Goal: Information Seeking & Learning: Learn about a topic

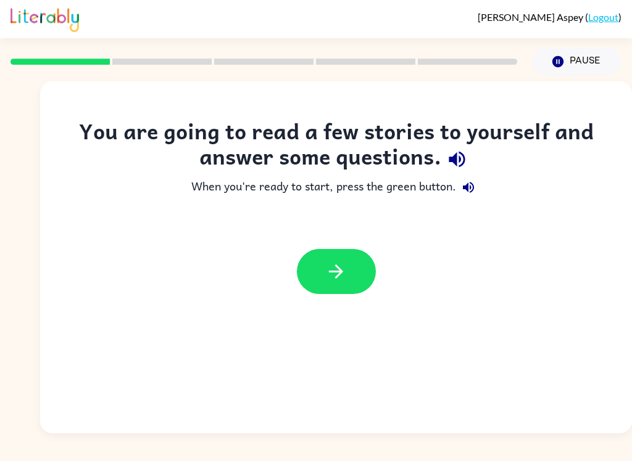
click at [331, 278] on icon "button" at bounding box center [336, 272] width 22 height 22
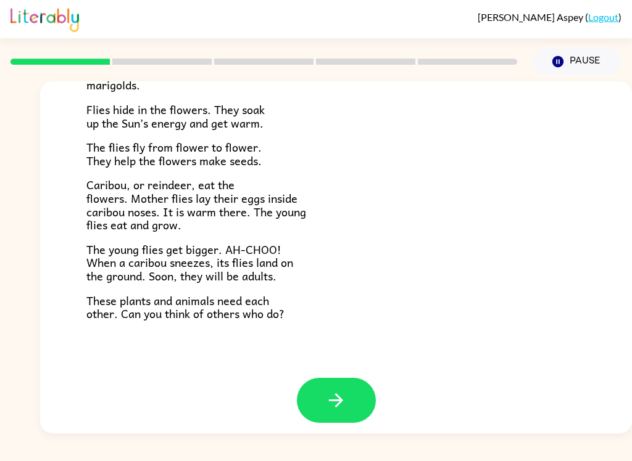
scroll to position [245, 0]
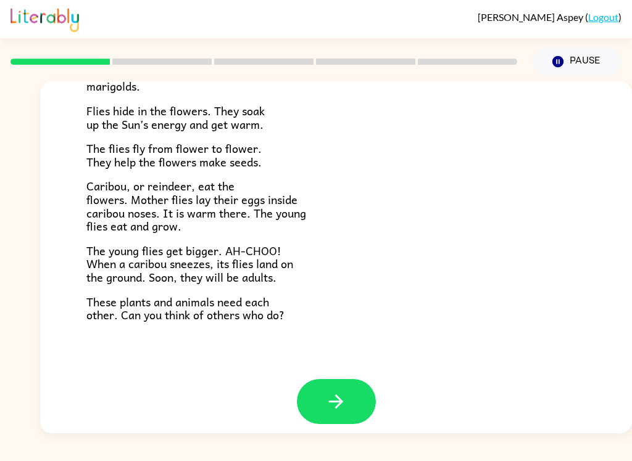
click at [328, 391] on icon "button" at bounding box center [336, 402] width 22 height 22
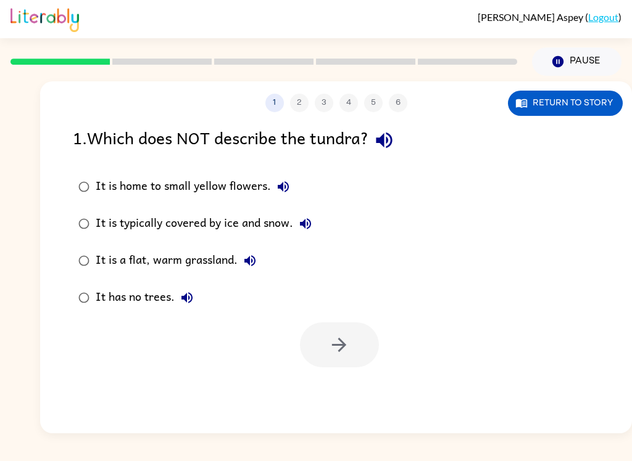
scroll to position [0, 0]
click at [395, 147] on icon "button" at bounding box center [384, 141] width 22 height 22
click at [278, 186] on icon "button" at bounding box center [283, 186] width 11 height 11
click at [304, 229] on icon "button" at bounding box center [305, 224] width 15 height 15
click at [253, 265] on icon "button" at bounding box center [249, 261] width 15 height 15
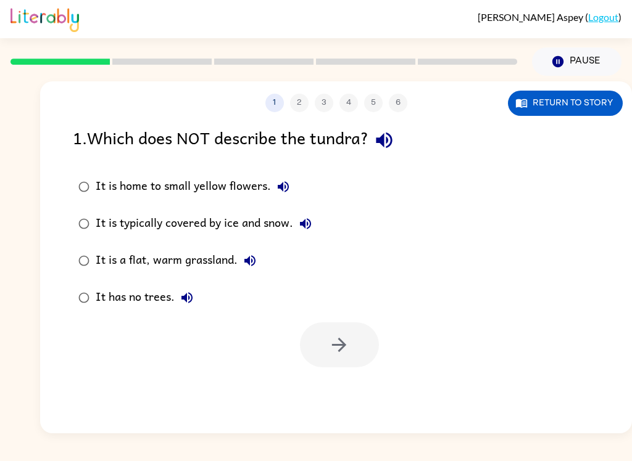
click at [181, 309] on button "It has no trees." at bounding box center [187, 298] width 25 height 25
click at [203, 259] on div "It is a flat, warm grassland." at bounding box center [179, 261] width 167 height 25
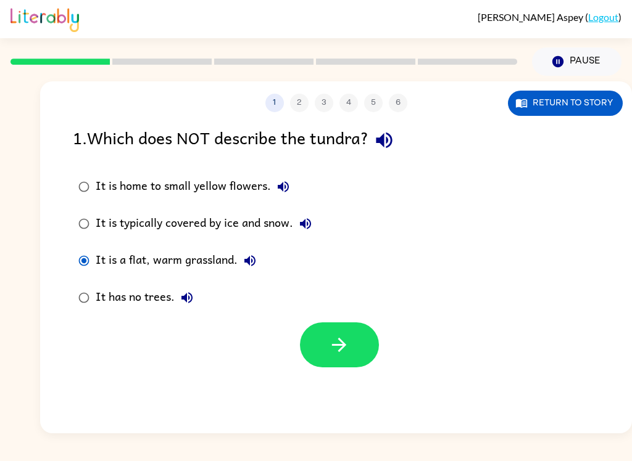
click at [200, 266] on div "It is a flat, warm grassland." at bounding box center [179, 261] width 167 height 25
click at [353, 358] on button "button" at bounding box center [339, 345] width 79 height 45
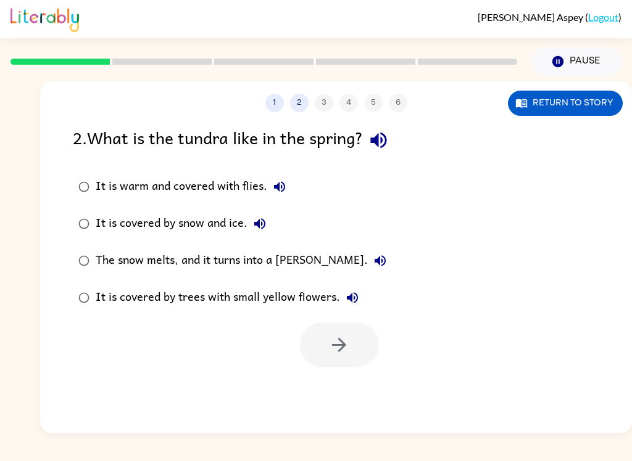
click at [285, 188] on icon "button" at bounding box center [279, 187] width 15 height 15
click at [257, 225] on icon "button" at bounding box center [259, 223] width 11 height 11
click at [394, 138] on button "button" at bounding box center [378, 140] width 31 height 31
click at [286, 189] on icon "button" at bounding box center [279, 187] width 15 height 15
click at [282, 104] on button "1" at bounding box center [274, 103] width 19 height 19
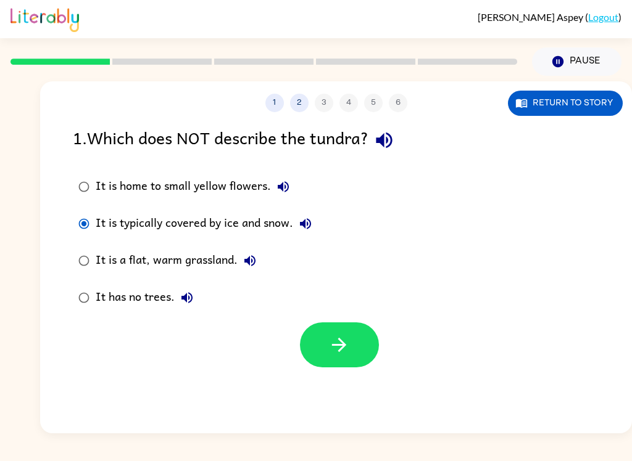
click at [307, 224] on icon "button" at bounding box center [305, 224] width 15 height 15
click at [307, 105] on button "2" at bounding box center [299, 103] width 19 height 19
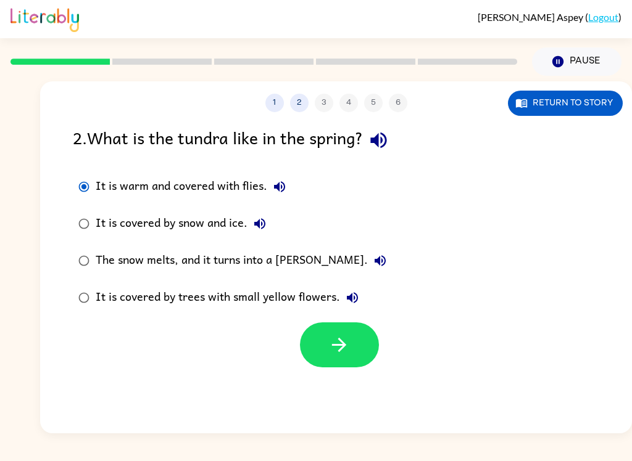
click at [283, 184] on icon "button" at bounding box center [279, 186] width 11 height 11
click at [268, 229] on button "It is covered by snow and ice." at bounding box center [259, 224] width 25 height 25
click at [368, 263] on button "The snow melts, and it turns into a marsh." at bounding box center [380, 261] width 25 height 25
click at [349, 305] on icon "button" at bounding box center [352, 298] width 15 height 15
click at [284, 189] on icon "button" at bounding box center [279, 187] width 15 height 15
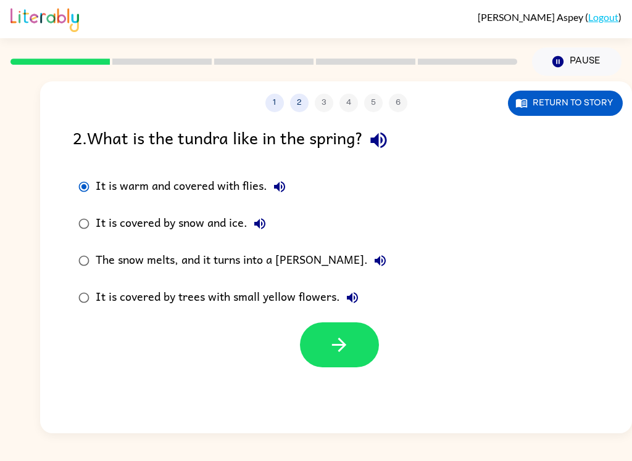
click at [328, 349] on button "button" at bounding box center [339, 345] width 79 height 45
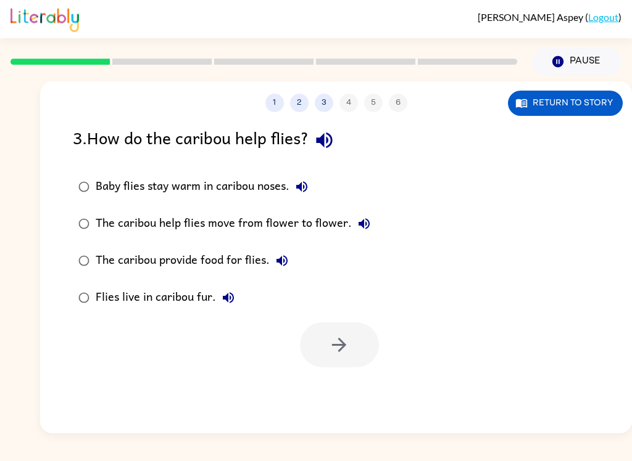
click at [331, 149] on icon "button" at bounding box center [324, 141] width 22 height 22
click at [18, 229] on div "1 2 3 4 5 6 Return to story 3 . How do the caribou help flies? Baby flies stay …" at bounding box center [316, 255] width 632 height 358
click at [306, 186] on icon "button" at bounding box center [301, 187] width 15 height 15
click at [360, 225] on icon "button" at bounding box center [363, 223] width 11 height 11
click at [283, 260] on icon "button" at bounding box center [282, 261] width 15 height 15
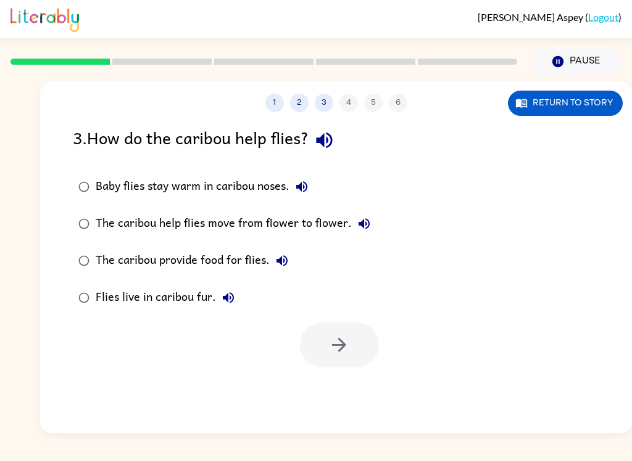
click at [240, 297] on button "Flies live in caribou fur." at bounding box center [228, 298] width 25 height 25
click at [225, 301] on icon "button" at bounding box center [228, 298] width 15 height 15
click at [226, 292] on icon "button" at bounding box center [228, 298] width 15 height 15
click at [233, 300] on icon "button" at bounding box center [228, 297] width 11 height 11
click at [223, 305] on icon "button" at bounding box center [228, 298] width 15 height 15
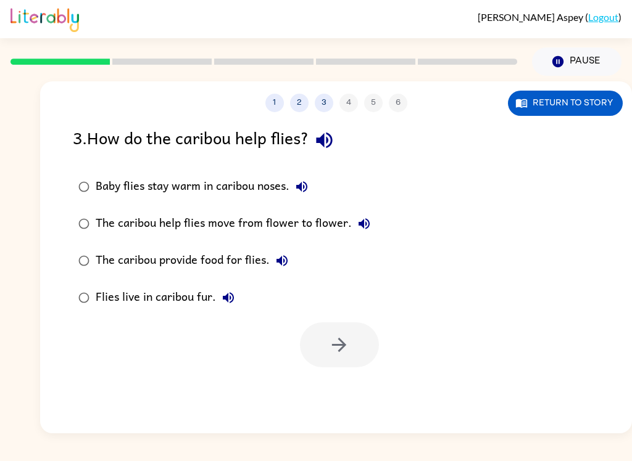
click at [228, 291] on button "Flies live in caribou fur." at bounding box center [228, 298] width 25 height 25
click at [229, 308] on button "Flies live in caribou fur." at bounding box center [228, 298] width 25 height 25
click at [218, 300] on button "Flies live in caribou fur." at bounding box center [228, 298] width 25 height 25
click at [233, 296] on icon "button" at bounding box center [228, 298] width 15 height 15
click at [222, 302] on icon "button" at bounding box center [228, 298] width 15 height 15
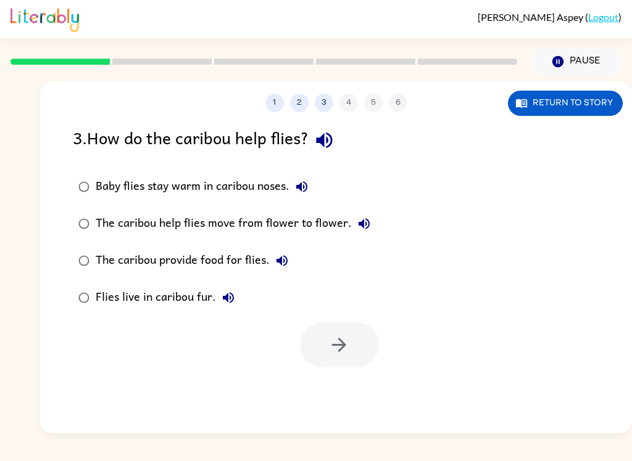
click at [277, 271] on button "The caribou provide food for flies." at bounding box center [282, 261] width 25 height 25
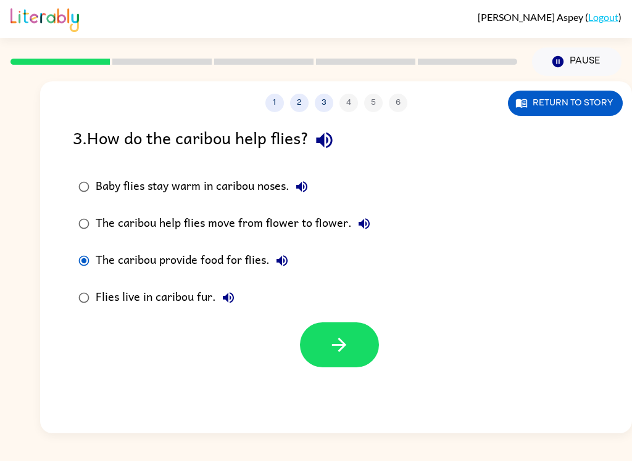
click at [342, 358] on button "button" at bounding box center [339, 345] width 79 height 45
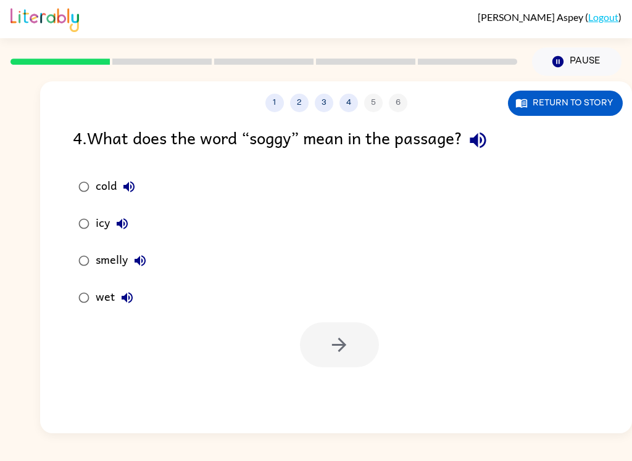
click at [494, 146] on button "button" at bounding box center [477, 140] width 31 height 31
click at [487, 143] on icon "button" at bounding box center [478, 141] width 22 height 22
click at [482, 144] on icon "button" at bounding box center [477, 141] width 16 height 16
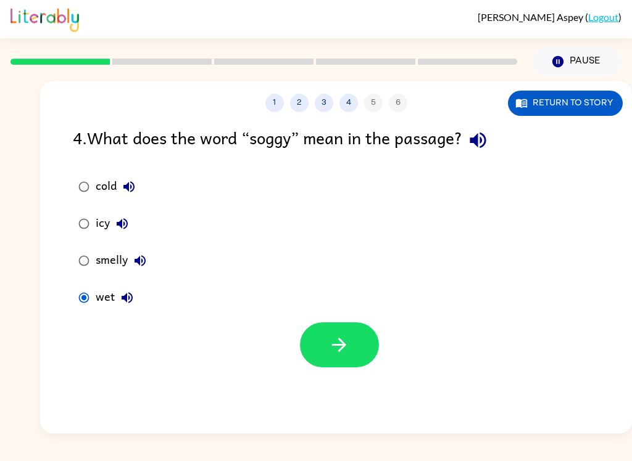
click at [342, 344] on icon "button" at bounding box center [339, 345] width 14 height 14
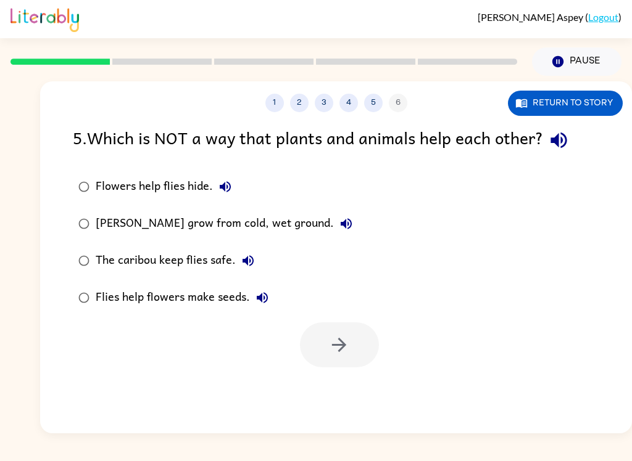
click at [71, 141] on div "5 . Which is NOT a way that plants and animals help each other? Flowers help fl…" at bounding box center [336, 246] width 592 height 243
click at [569, 151] on icon "button" at bounding box center [559, 141] width 22 height 22
click at [241, 183] on label "Flowers help flies hide." at bounding box center [215, 186] width 299 height 37
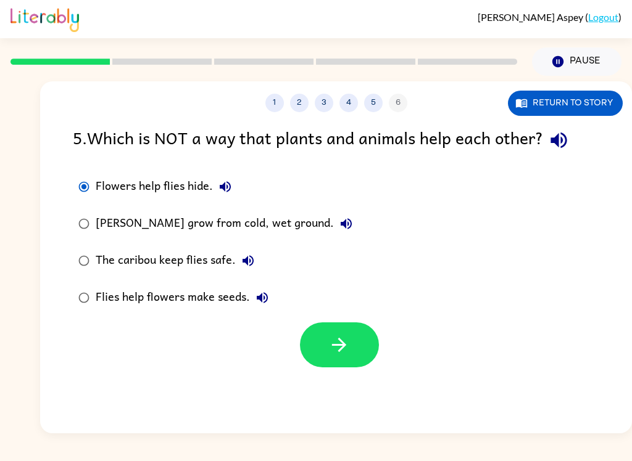
click at [241, 183] on label "Flowers help flies hide." at bounding box center [215, 186] width 299 height 37
click at [341, 226] on icon "button" at bounding box center [346, 223] width 11 height 11
click at [355, 347] on button "button" at bounding box center [339, 345] width 79 height 45
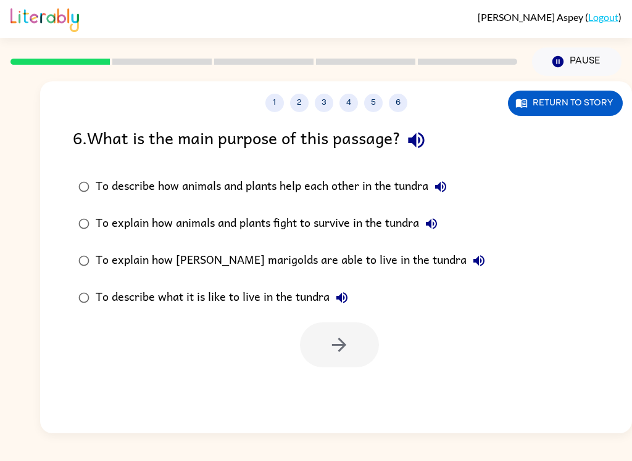
click at [345, 436] on div "Abigail Aspey ( Logout ) Pause Pause 1 2 3 4 5 6 Return to story 6 . What is th…" at bounding box center [316, 230] width 632 height 461
click at [399, 144] on div "6 . What is the main purpose of this passage?" at bounding box center [336, 140] width 526 height 31
click at [432, 142] on button "button" at bounding box center [415, 140] width 31 height 31
click at [419, 139] on icon "button" at bounding box center [416, 141] width 16 height 16
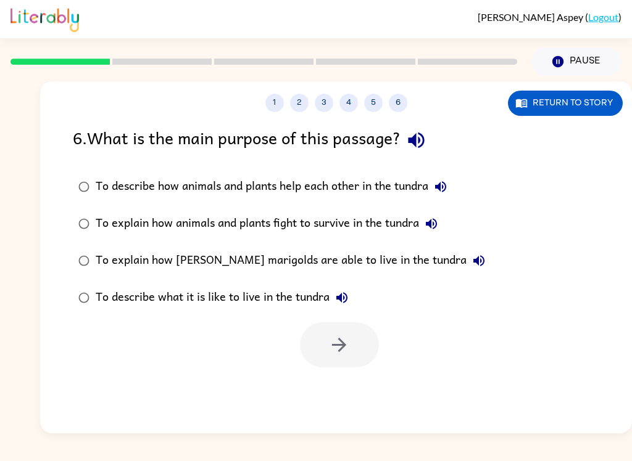
click at [424, 141] on icon "button" at bounding box center [416, 141] width 16 height 16
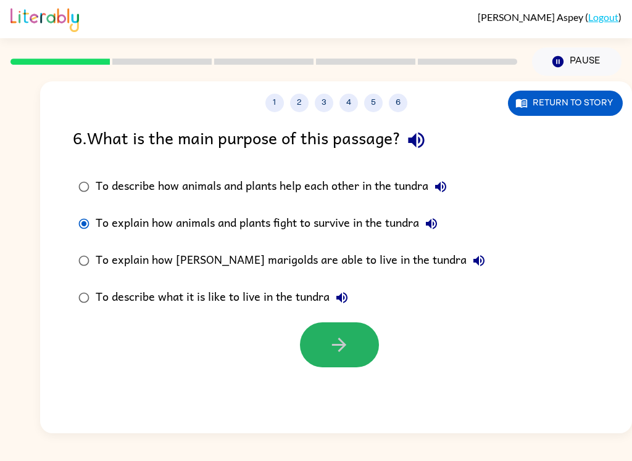
click at [348, 358] on button "button" at bounding box center [339, 345] width 79 height 45
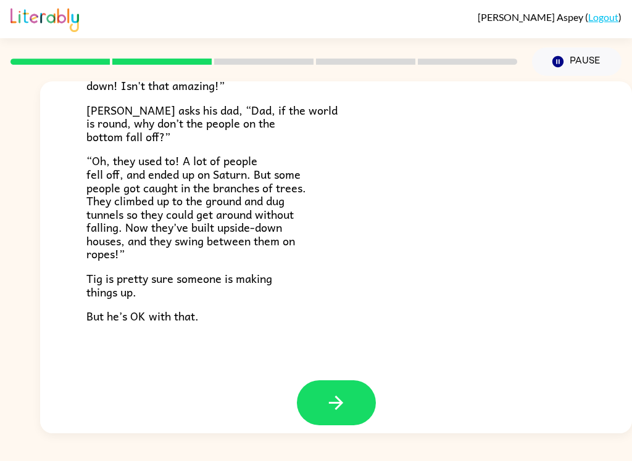
scroll to position [347, 0]
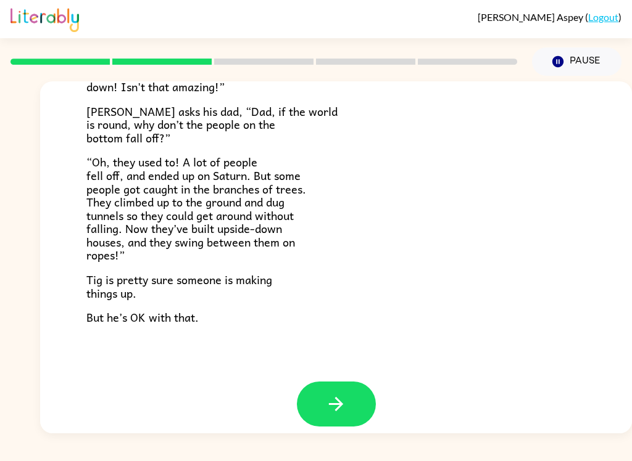
click at [335, 397] on icon "button" at bounding box center [336, 405] width 22 height 22
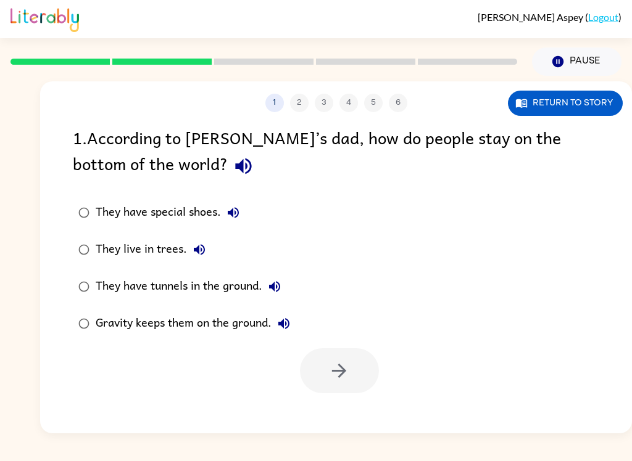
click at [233, 173] on icon "button" at bounding box center [244, 166] width 22 height 22
click at [242, 217] on button "They have special shoes." at bounding box center [233, 212] width 25 height 25
click at [196, 253] on icon "button" at bounding box center [199, 249] width 11 height 11
click at [269, 292] on icon "button" at bounding box center [274, 286] width 15 height 15
click at [284, 279] on button "They have tunnels in the ground." at bounding box center [274, 287] width 25 height 25
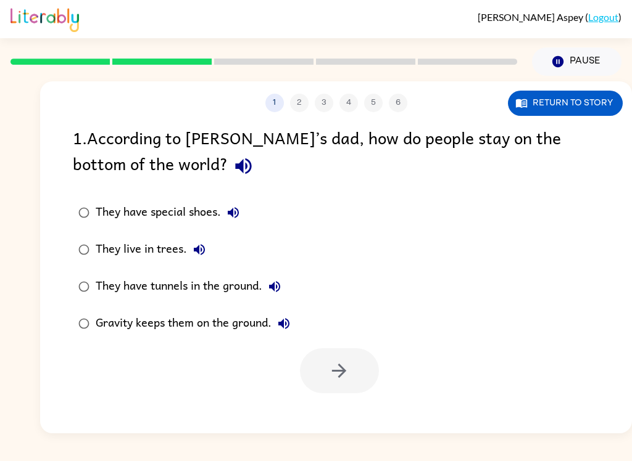
click at [284, 297] on button "They have tunnels in the ground." at bounding box center [274, 287] width 25 height 25
click at [277, 322] on button "Gravity keeps them on the ground." at bounding box center [283, 324] width 25 height 25
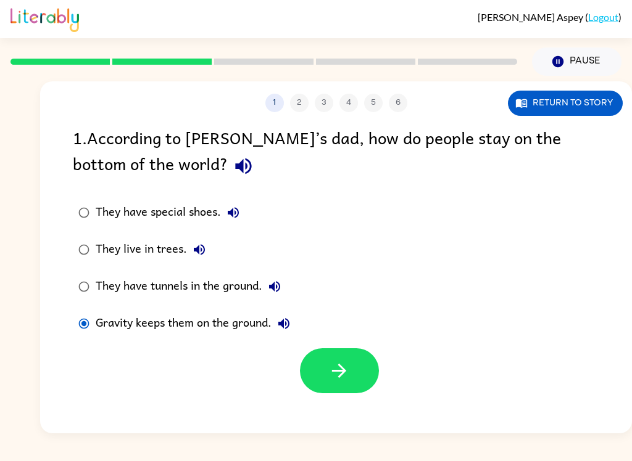
click at [338, 382] on icon "button" at bounding box center [339, 371] width 22 height 22
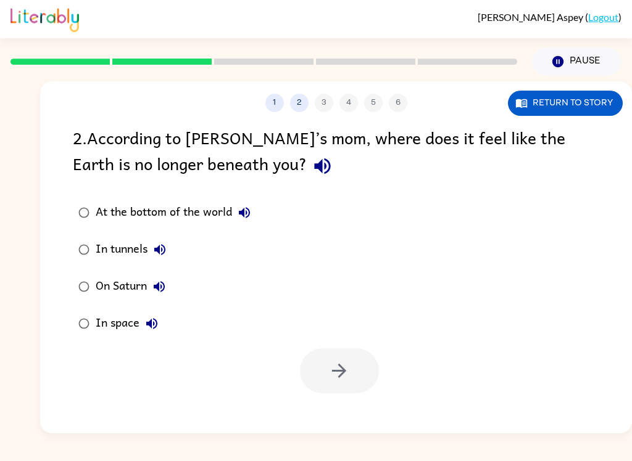
click at [312, 172] on icon "button" at bounding box center [323, 166] width 22 height 22
click at [253, 212] on button "At the bottom of the world" at bounding box center [244, 212] width 25 height 25
click at [163, 252] on icon "button" at bounding box center [159, 249] width 15 height 15
click at [160, 290] on icon "button" at bounding box center [159, 286] width 11 height 11
click at [154, 289] on icon "button" at bounding box center [159, 286] width 15 height 15
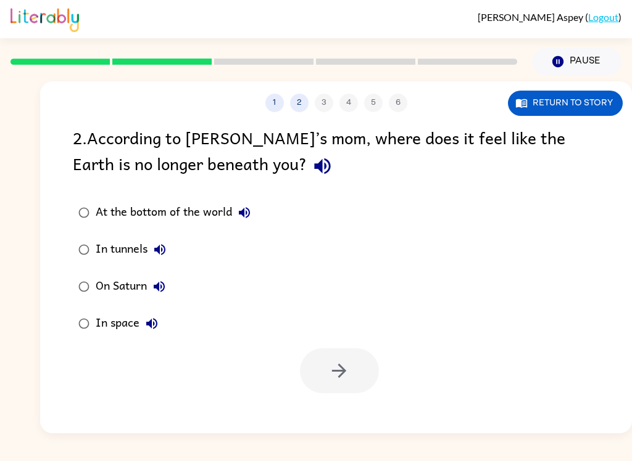
click at [158, 336] on button "In space" at bounding box center [151, 324] width 25 height 25
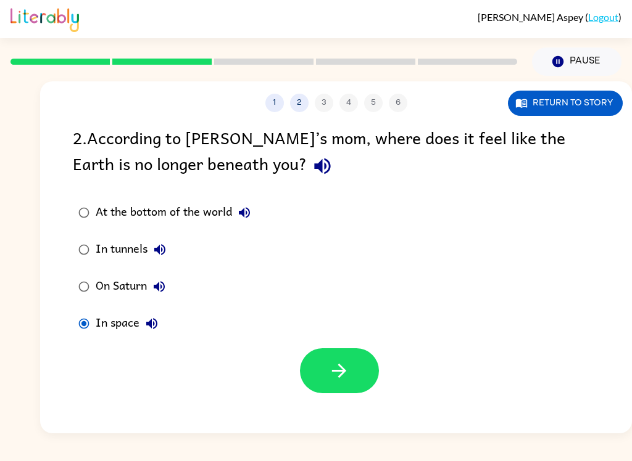
click at [326, 377] on button "button" at bounding box center [339, 371] width 79 height 45
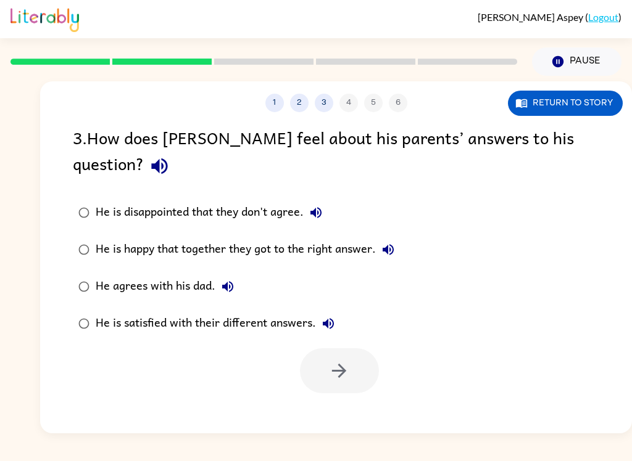
click at [167, 159] on icon "button" at bounding box center [159, 167] width 16 height 16
click at [313, 205] on icon "button" at bounding box center [315, 212] width 15 height 15
click at [312, 200] on button "He is disappointed that they don't agree." at bounding box center [316, 212] width 25 height 25
click at [315, 205] on icon "button" at bounding box center [315, 212] width 15 height 15
click at [384, 242] on icon "button" at bounding box center [388, 249] width 15 height 15
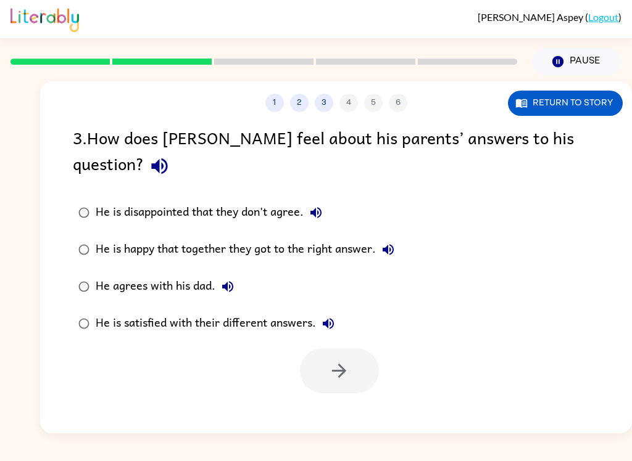
click at [229, 275] on button "He agrees with his dad." at bounding box center [227, 287] width 25 height 25
click at [339, 312] on button "He is satisfied with their different answers." at bounding box center [328, 324] width 25 height 25
click at [74, 269] on label "He agrees with his dad." at bounding box center [236, 286] width 341 height 37
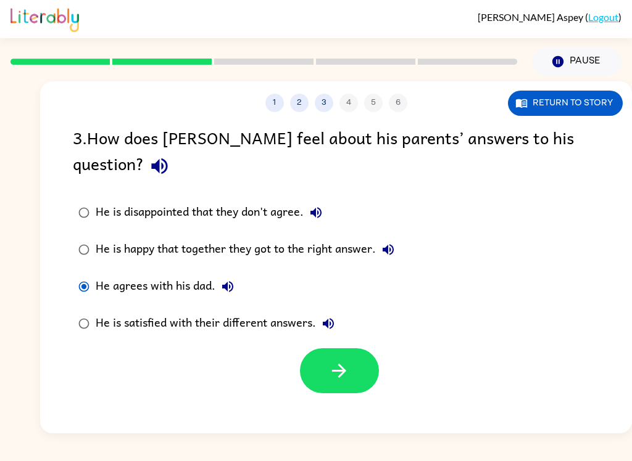
click at [305, 349] on button "button" at bounding box center [339, 371] width 79 height 45
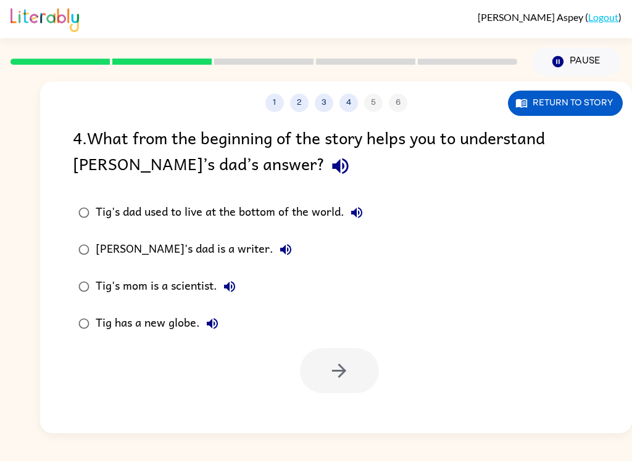
click at [329, 172] on icon "button" at bounding box center [340, 166] width 22 height 22
click at [353, 214] on icon "button" at bounding box center [356, 212] width 11 height 11
click at [358, 220] on icon "button" at bounding box center [356, 212] width 15 height 15
click at [361, 215] on icon "button" at bounding box center [356, 212] width 15 height 15
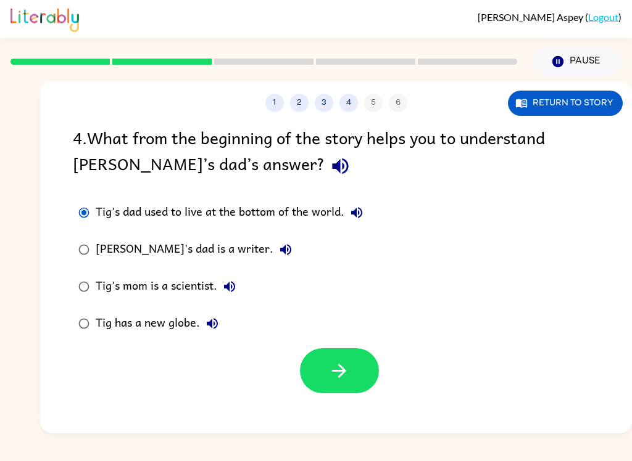
click at [331, 370] on icon "button" at bounding box center [339, 371] width 22 height 22
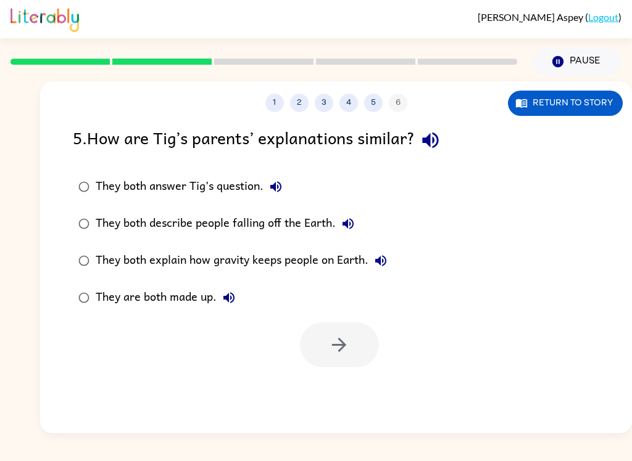
click at [443, 154] on button "button" at bounding box center [430, 140] width 31 height 31
click at [276, 190] on icon "button" at bounding box center [275, 186] width 11 height 11
click at [341, 226] on icon "button" at bounding box center [348, 224] width 15 height 15
click at [385, 272] on button "They both explain how gravity keeps people on Earth." at bounding box center [380, 261] width 25 height 25
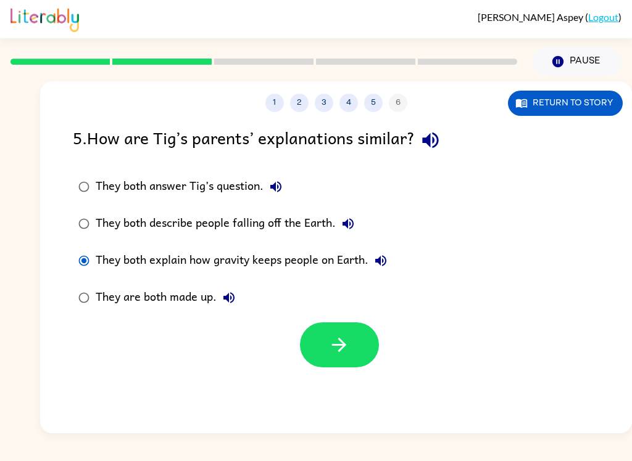
click at [340, 344] on icon "button" at bounding box center [339, 345] width 22 height 22
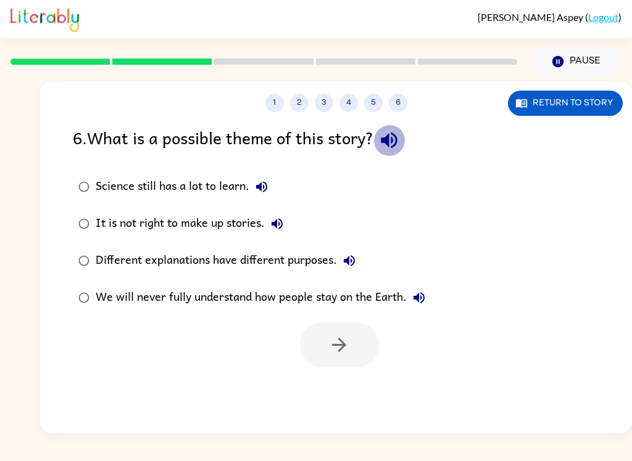
click at [400, 142] on icon "button" at bounding box center [389, 141] width 22 height 22
click at [263, 192] on icon "button" at bounding box center [261, 186] width 11 height 11
click at [289, 228] on button "It is not right to make up stories." at bounding box center [277, 224] width 25 height 25
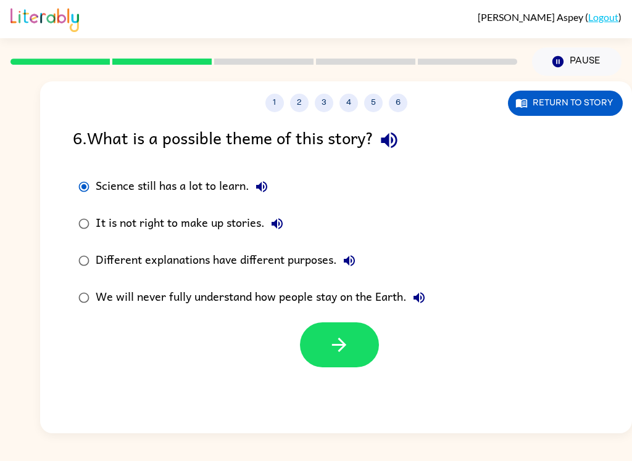
click at [333, 350] on icon "button" at bounding box center [339, 345] width 22 height 22
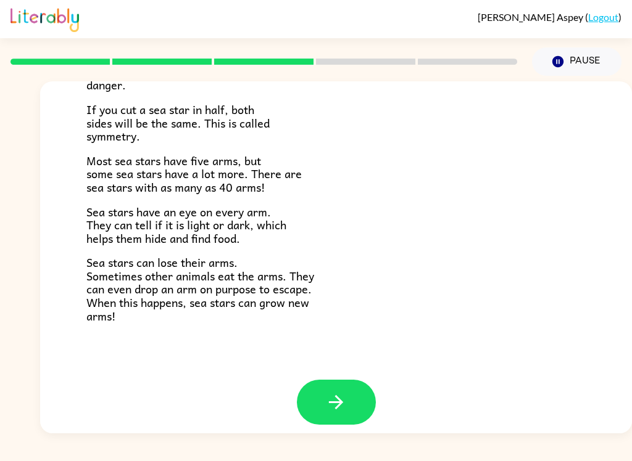
scroll to position [345, 0]
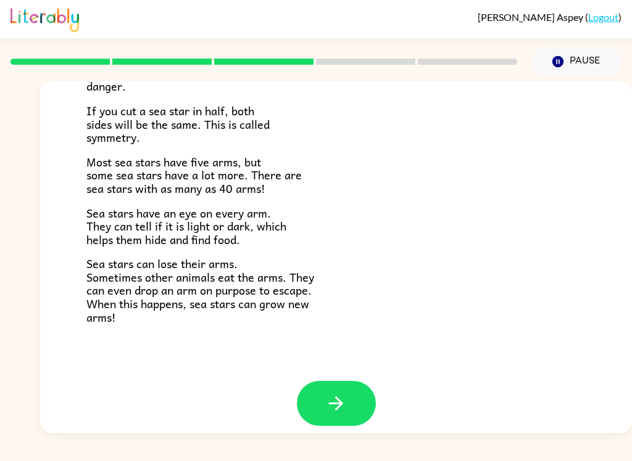
click at [347, 381] on button "button" at bounding box center [336, 403] width 79 height 45
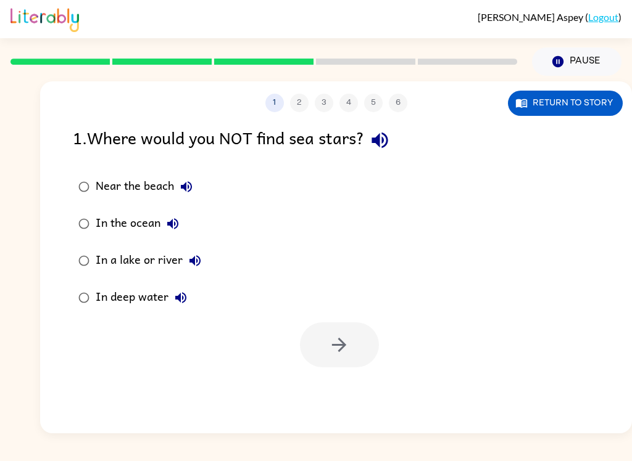
click at [384, 141] on icon "button" at bounding box center [379, 141] width 16 height 16
click at [376, 141] on icon "button" at bounding box center [380, 141] width 22 height 22
click at [384, 142] on icon "button" at bounding box center [379, 141] width 16 height 16
click at [381, 139] on icon "button" at bounding box center [379, 141] width 16 height 16
click at [379, 144] on icon "button" at bounding box center [380, 141] width 22 height 22
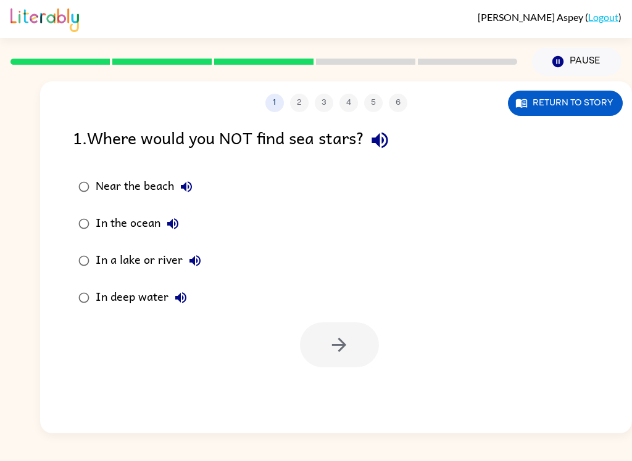
click at [390, 148] on icon "button" at bounding box center [380, 141] width 22 height 22
click at [390, 139] on icon "button" at bounding box center [380, 141] width 22 height 22
click at [384, 150] on icon "button" at bounding box center [380, 141] width 22 height 22
click at [387, 138] on icon "button" at bounding box center [379, 141] width 16 height 16
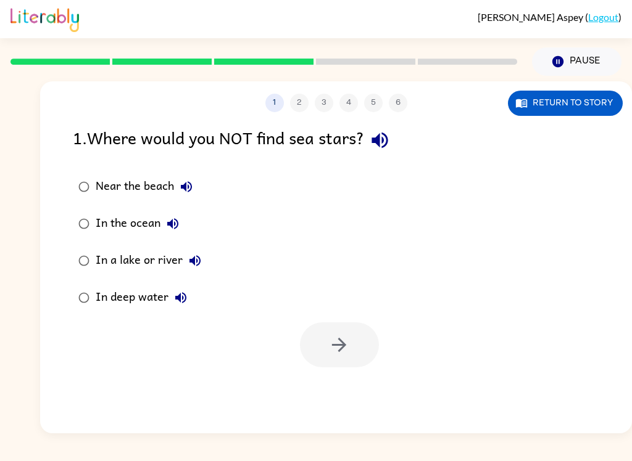
click at [390, 152] on button "button" at bounding box center [379, 140] width 31 height 31
click at [395, 151] on button "button" at bounding box center [379, 140] width 31 height 31
click at [390, 151] on icon "button" at bounding box center [380, 141] width 22 height 22
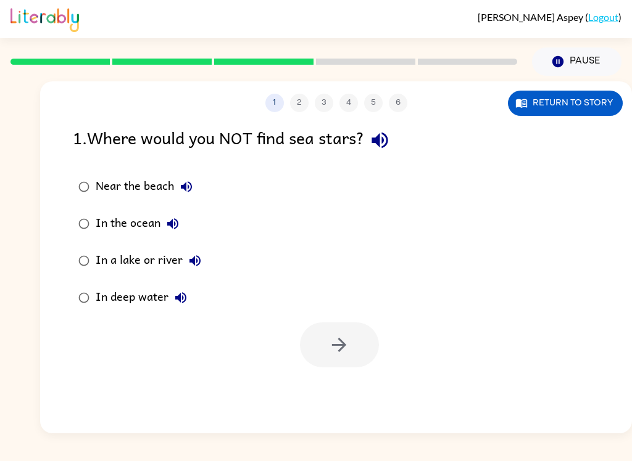
click at [395, 136] on button "button" at bounding box center [379, 140] width 31 height 31
click at [184, 191] on icon "button" at bounding box center [186, 187] width 15 height 15
click at [169, 231] on icon "button" at bounding box center [172, 224] width 15 height 15
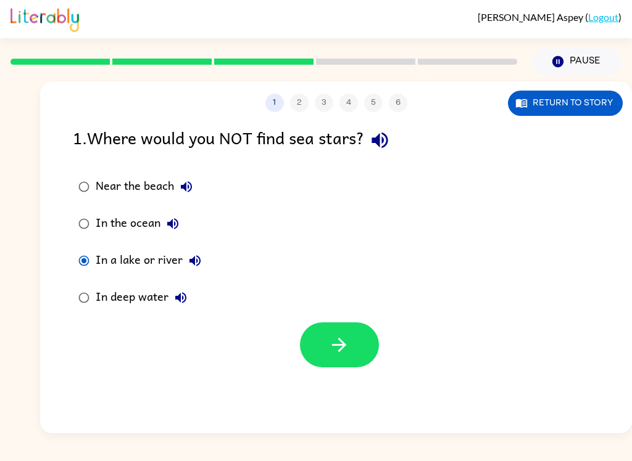
click at [344, 345] on icon "button" at bounding box center [339, 345] width 14 height 14
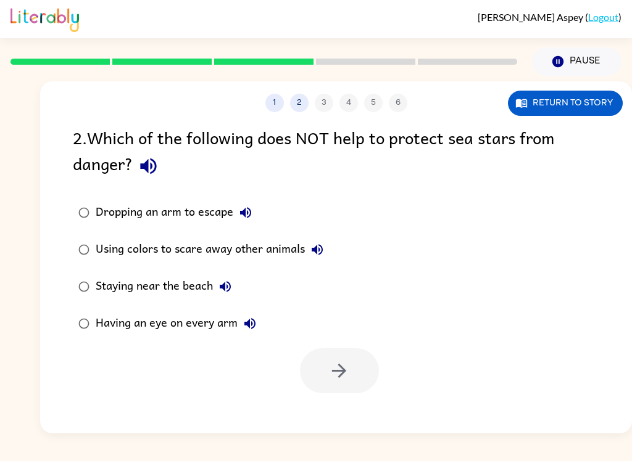
click at [255, 208] on button "Dropping an arm to escape" at bounding box center [245, 212] width 25 height 25
click at [252, 215] on icon "button" at bounding box center [245, 212] width 15 height 15
click at [249, 205] on button "Dropping an arm to escape" at bounding box center [245, 212] width 25 height 25
click at [323, 257] on icon "button" at bounding box center [317, 249] width 15 height 15
click at [233, 284] on icon "button" at bounding box center [225, 286] width 15 height 15
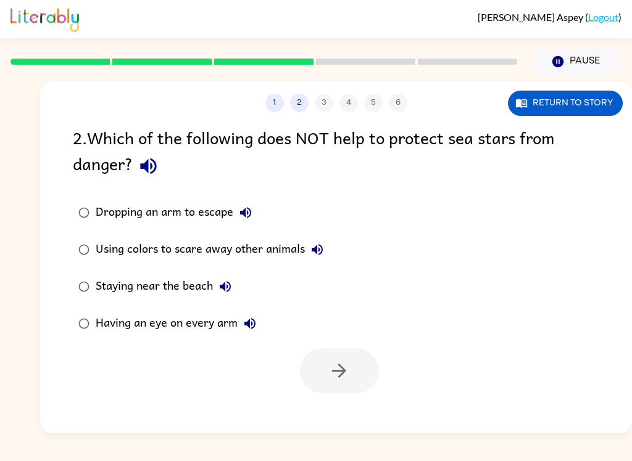
click at [259, 328] on button "Having an eye on every arm" at bounding box center [250, 324] width 25 height 25
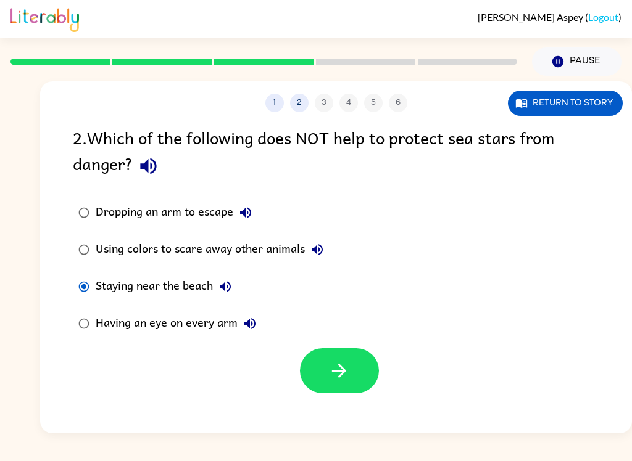
click at [354, 381] on button "button" at bounding box center [339, 371] width 79 height 45
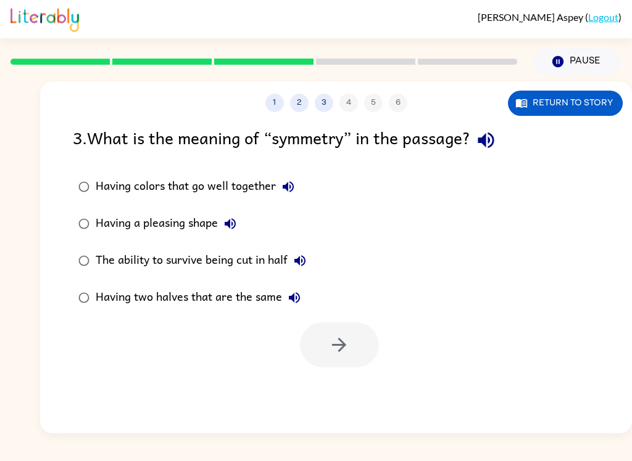
click at [295, 188] on icon "button" at bounding box center [288, 187] width 15 height 15
click at [497, 133] on icon "button" at bounding box center [486, 141] width 22 height 22
click at [298, 190] on button "Having colors that go well together" at bounding box center [288, 187] width 25 height 25
click at [292, 194] on icon "button" at bounding box center [288, 187] width 15 height 15
click at [239, 225] on button "Having a pleasing shape" at bounding box center [230, 224] width 25 height 25
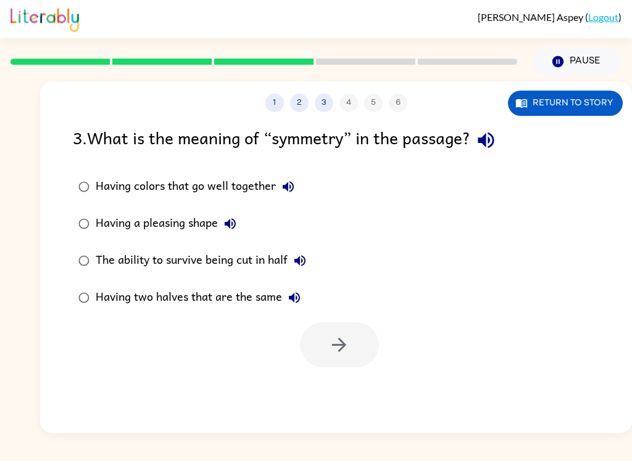
click at [312, 262] on button "The ability to survive being cut in half" at bounding box center [299, 261] width 25 height 25
click at [296, 297] on icon "button" at bounding box center [294, 298] width 15 height 15
click at [307, 268] on icon "button" at bounding box center [299, 261] width 15 height 15
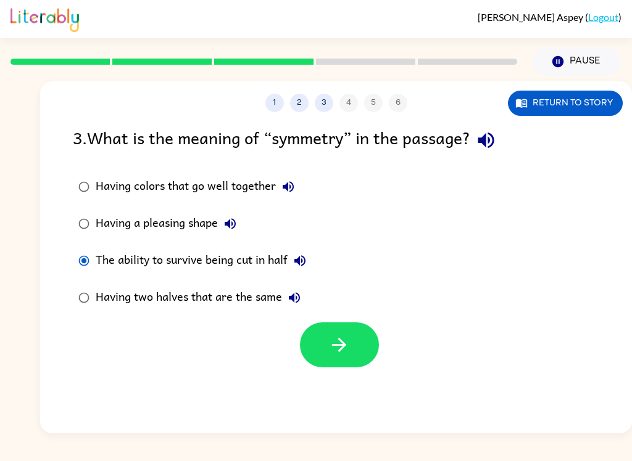
click at [341, 361] on button "button" at bounding box center [339, 345] width 79 height 45
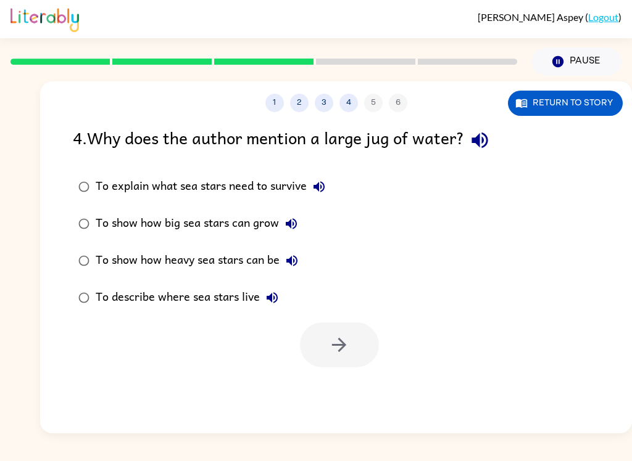
click at [442, 347] on div at bounding box center [336, 341] width 592 height 51
click at [489, 131] on icon "button" at bounding box center [480, 141] width 22 height 22
click at [314, 194] on icon "button" at bounding box center [319, 187] width 15 height 15
click at [292, 228] on icon "button" at bounding box center [291, 224] width 15 height 15
click at [297, 260] on icon "button" at bounding box center [291, 260] width 11 height 11
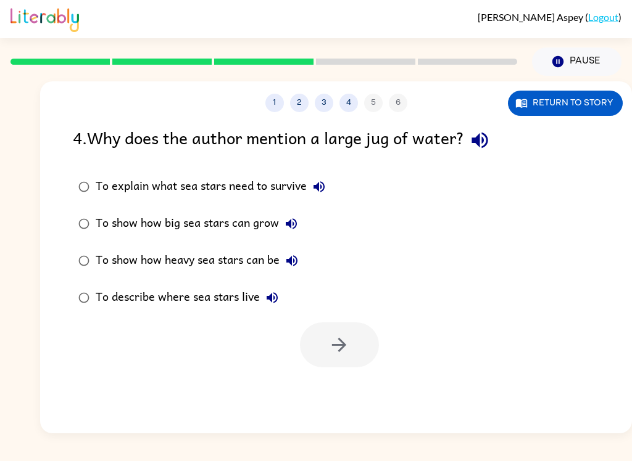
click at [281, 291] on button "To describe where sea stars live" at bounding box center [272, 298] width 25 height 25
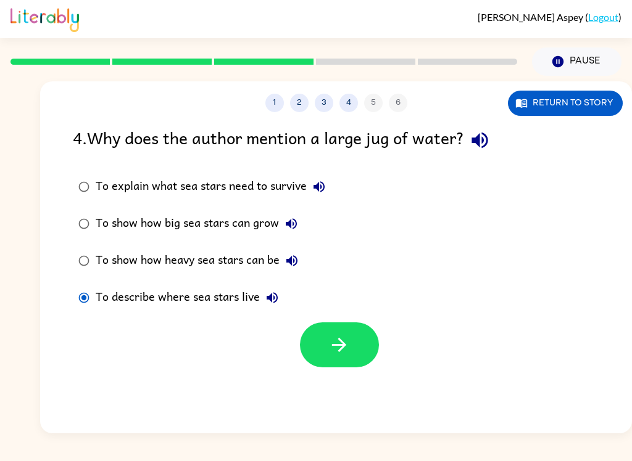
click at [326, 340] on button "button" at bounding box center [339, 345] width 79 height 45
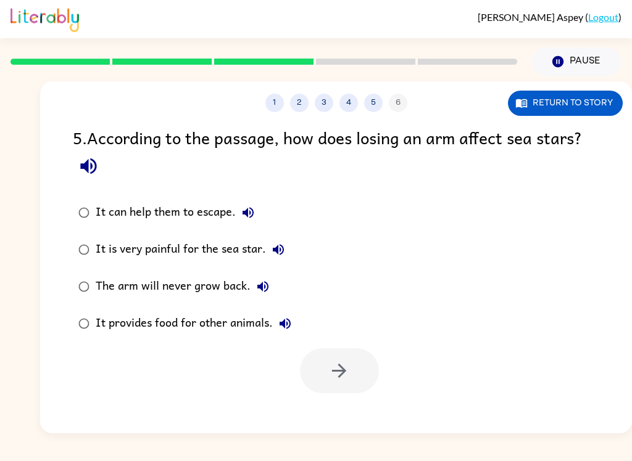
click at [86, 171] on icon "button" at bounding box center [88, 167] width 16 height 16
click at [244, 220] on icon "button" at bounding box center [248, 212] width 15 height 15
click at [282, 251] on icon "button" at bounding box center [278, 249] width 15 height 15
click at [265, 290] on icon "button" at bounding box center [262, 286] width 15 height 15
click at [287, 328] on icon "button" at bounding box center [285, 323] width 15 height 15
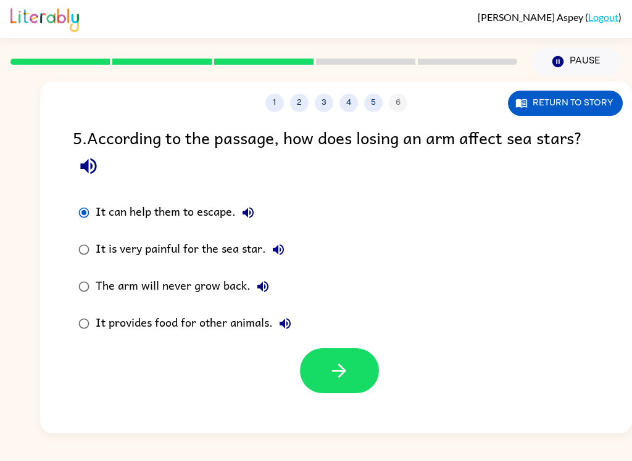
click at [321, 371] on button "button" at bounding box center [339, 371] width 79 height 45
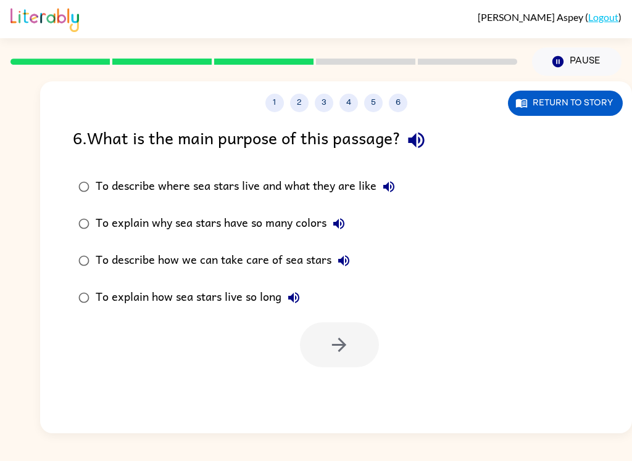
click at [419, 151] on icon "button" at bounding box center [416, 141] width 22 height 22
click at [378, 181] on button "To describe where sea stars live and what they are like" at bounding box center [388, 187] width 25 height 25
click at [341, 236] on button "To explain why sea stars have so many colors" at bounding box center [338, 224] width 25 height 25
click at [345, 240] on label "To explain why sea stars have so many colors" at bounding box center [236, 223] width 341 height 37
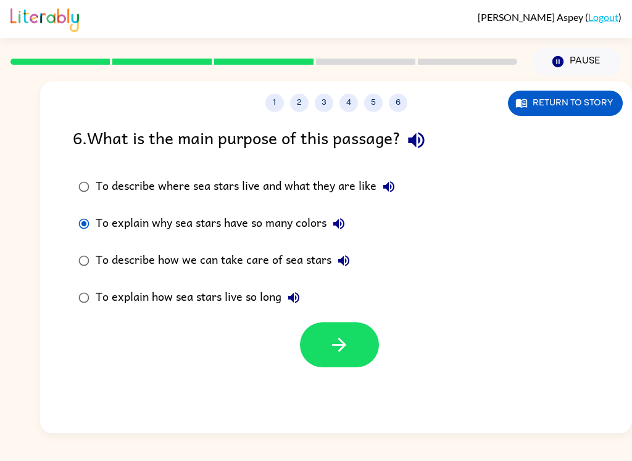
click at [339, 265] on icon "button" at bounding box center [343, 261] width 15 height 15
click at [367, 298] on label "To explain how sea stars live so long" at bounding box center [236, 297] width 341 height 37
click at [289, 303] on icon "button" at bounding box center [293, 298] width 15 height 15
click at [328, 350] on button "button" at bounding box center [339, 345] width 79 height 45
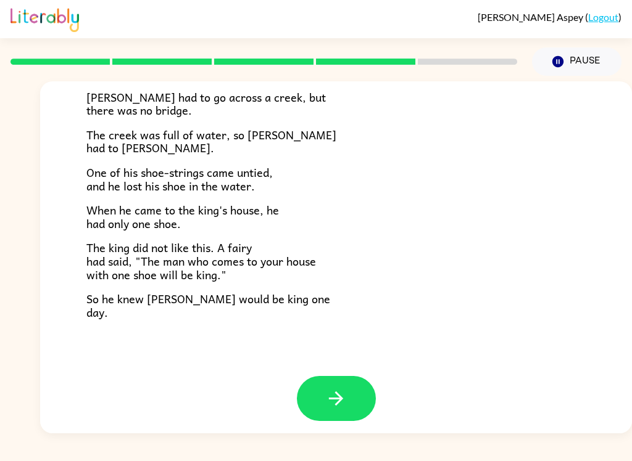
scroll to position [204, 0]
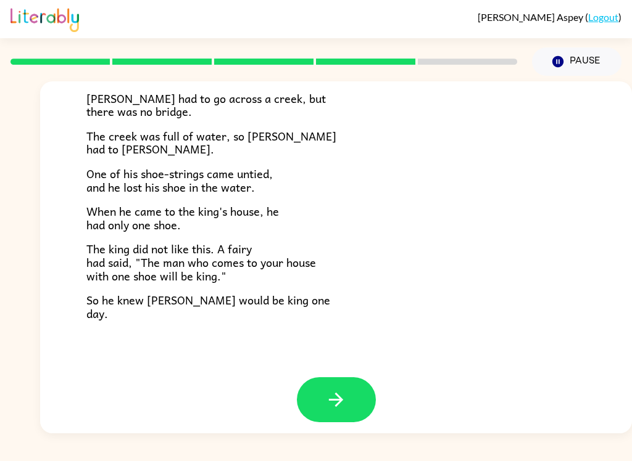
click at [347, 385] on button "button" at bounding box center [336, 400] width 79 height 45
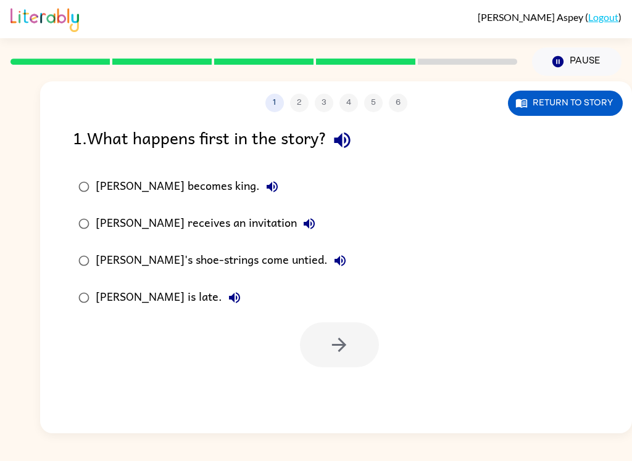
scroll to position [0, 0]
click at [358, 133] on button "button" at bounding box center [341, 140] width 31 height 31
click at [339, 129] on button "button" at bounding box center [341, 140] width 31 height 31
click at [344, 137] on icon "button" at bounding box center [342, 141] width 22 height 22
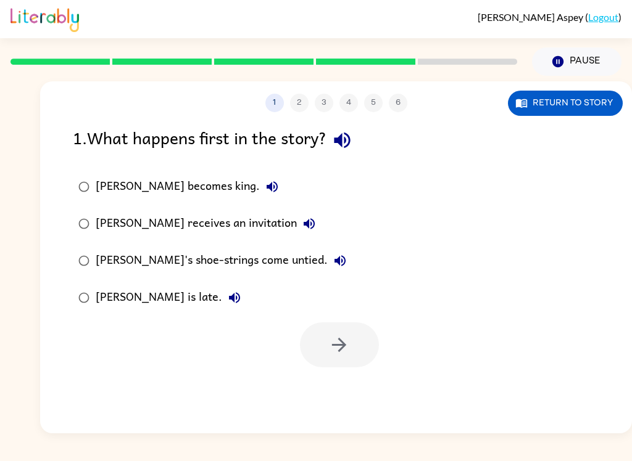
click at [337, 142] on icon "button" at bounding box center [342, 141] width 22 height 22
click at [202, 199] on div "[PERSON_NAME] becomes king." at bounding box center [190, 187] width 189 height 25
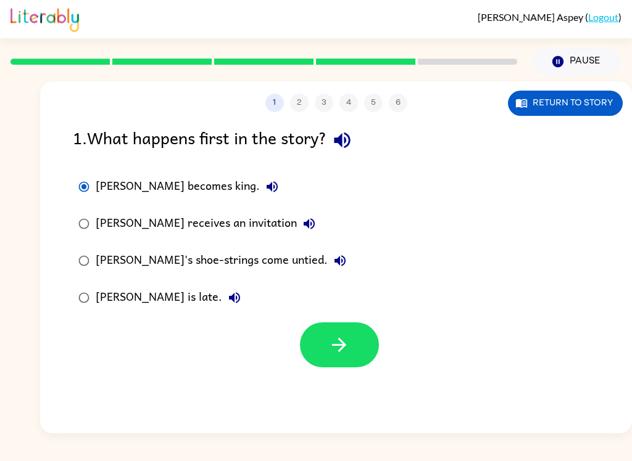
click at [266, 190] on icon "button" at bounding box center [271, 186] width 11 height 11
click at [265, 187] on icon "button" at bounding box center [272, 187] width 15 height 15
click at [266, 184] on icon "button" at bounding box center [271, 186] width 11 height 11
click at [297, 234] on button "[PERSON_NAME] receives an invitation" at bounding box center [309, 224] width 25 height 25
click at [334, 259] on icon "button" at bounding box center [339, 260] width 11 height 11
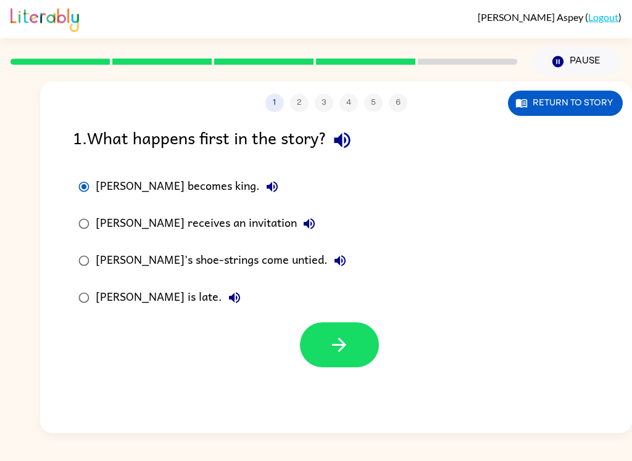
click at [222, 307] on button "[PERSON_NAME] is late." at bounding box center [234, 298] width 25 height 25
click at [302, 231] on icon "button" at bounding box center [309, 224] width 15 height 15
click at [323, 347] on button "button" at bounding box center [339, 345] width 79 height 45
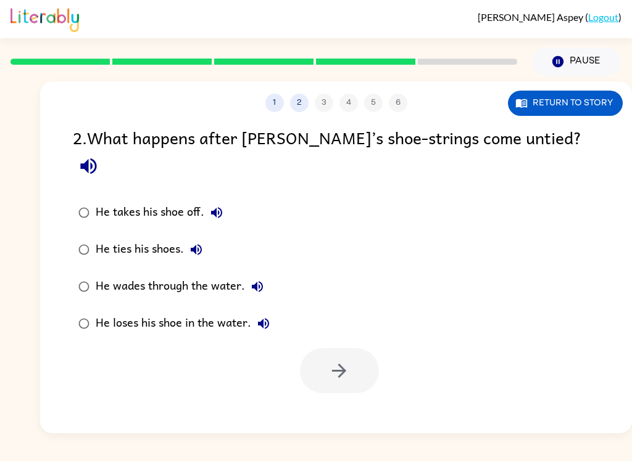
click at [104, 151] on button "button" at bounding box center [88, 166] width 31 height 31
click at [279, 100] on button "1" at bounding box center [274, 103] width 19 height 19
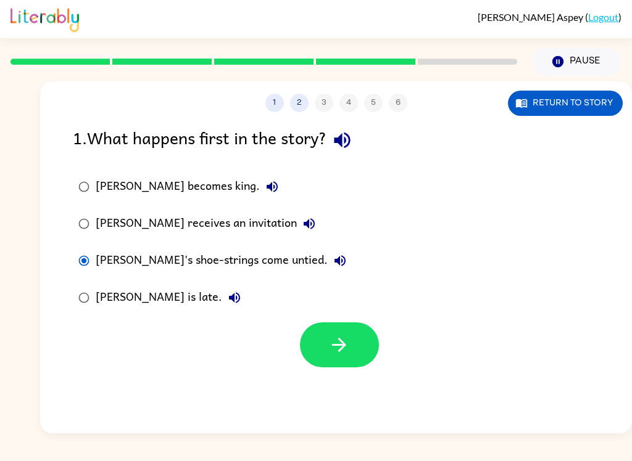
click at [291, 107] on button "2" at bounding box center [299, 103] width 19 height 19
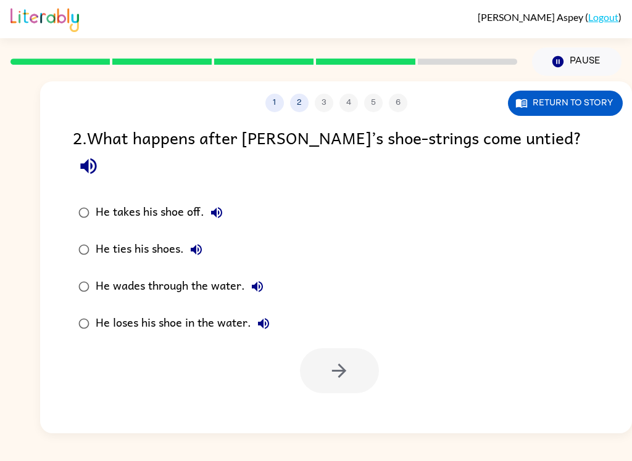
click at [238, 194] on label "He takes his shoe off." at bounding box center [174, 212] width 216 height 37
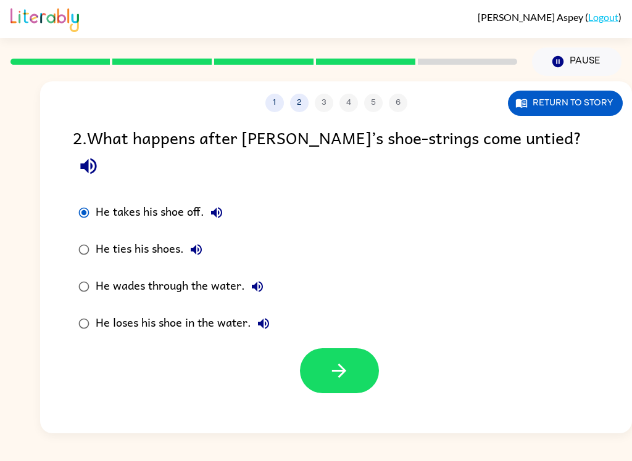
click at [99, 155] on icon "button" at bounding box center [89, 166] width 22 height 22
click at [217, 200] on button "He takes his shoe off." at bounding box center [216, 212] width 25 height 25
click at [192, 242] on icon "button" at bounding box center [196, 249] width 15 height 15
click at [248, 275] on button "He wades through the water." at bounding box center [257, 287] width 25 height 25
click at [247, 275] on button "He wades through the water." at bounding box center [257, 287] width 25 height 25
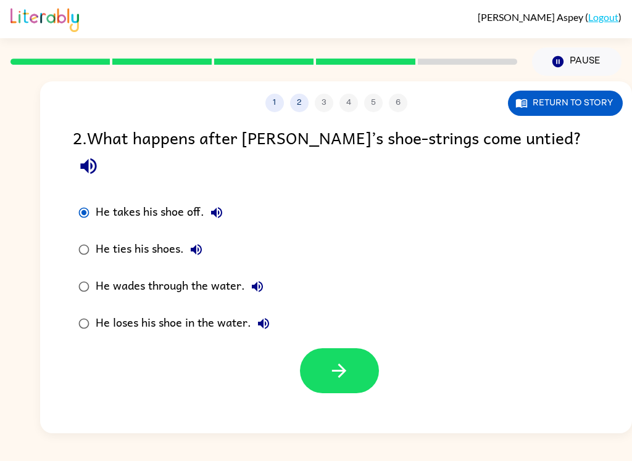
click at [254, 275] on button "He wades through the water." at bounding box center [257, 287] width 25 height 25
click at [268, 318] on icon "button" at bounding box center [263, 323] width 11 height 11
click at [370, 349] on button "button" at bounding box center [339, 371] width 79 height 45
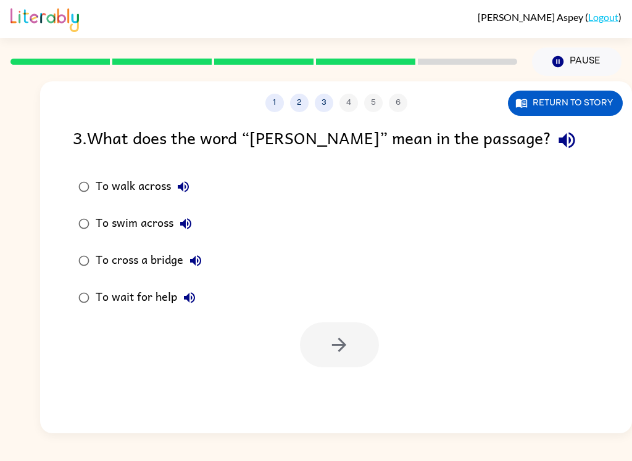
click at [558, 140] on icon "button" at bounding box center [566, 141] width 16 height 16
click at [181, 189] on icon "button" at bounding box center [183, 186] width 11 height 11
click at [197, 223] on button "To swim across" at bounding box center [185, 224] width 25 height 25
click at [204, 249] on div "To cross a bridge" at bounding box center [152, 261] width 112 height 25
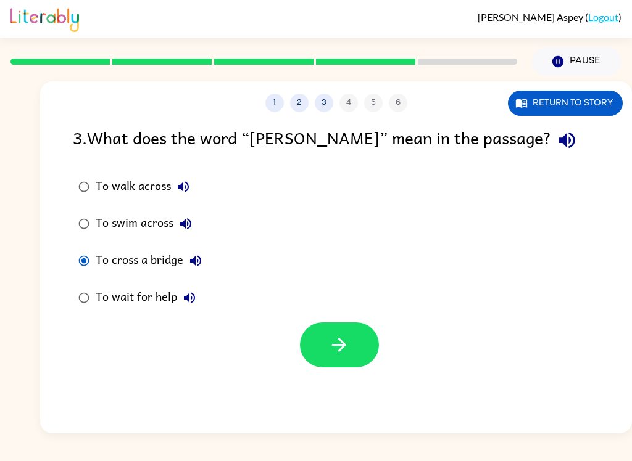
click at [186, 256] on button "To cross a bridge" at bounding box center [195, 261] width 25 height 25
click at [191, 302] on icon "button" at bounding box center [189, 298] width 15 height 15
click at [307, 344] on button "button" at bounding box center [339, 345] width 79 height 45
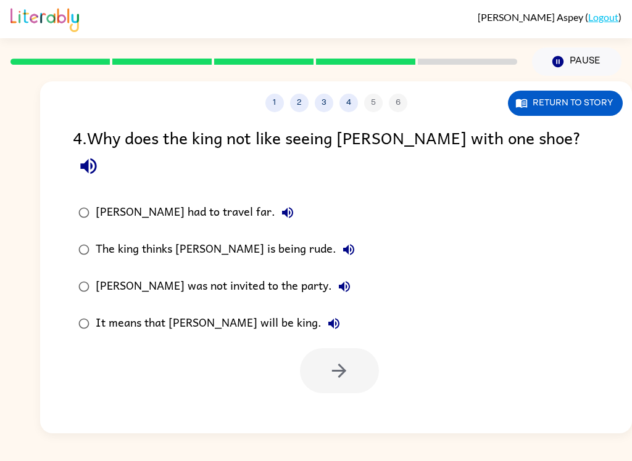
click at [96, 159] on icon "button" at bounding box center [88, 167] width 16 height 16
click at [276, 106] on button "1" at bounding box center [274, 103] width 19 height 19
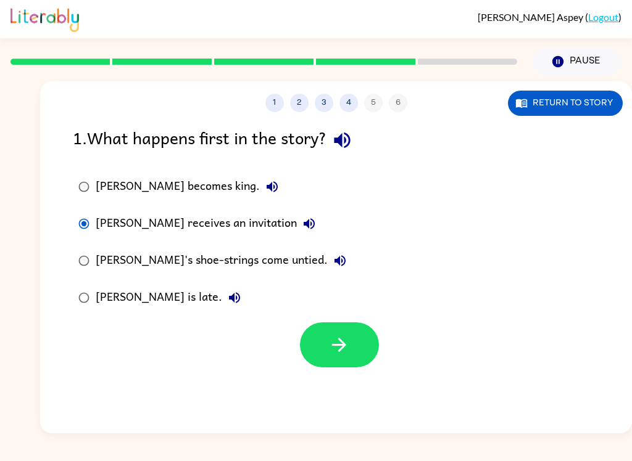
click at [304, 96] on button "2" at bounding box center [299, 103] width 19 height 19
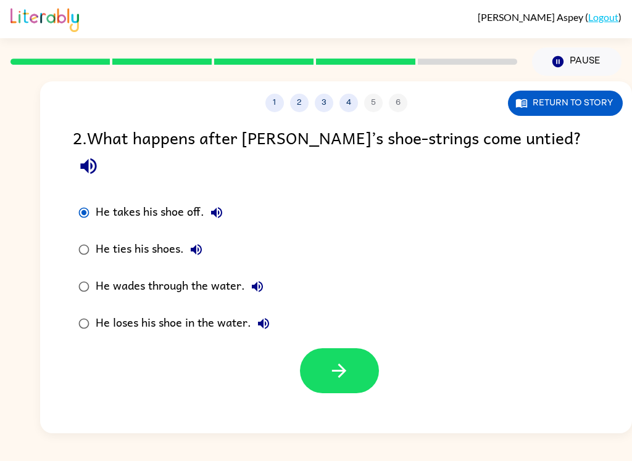
click at [321, 103] on button "3" at bounding box center [324, 103] width 19 height 19
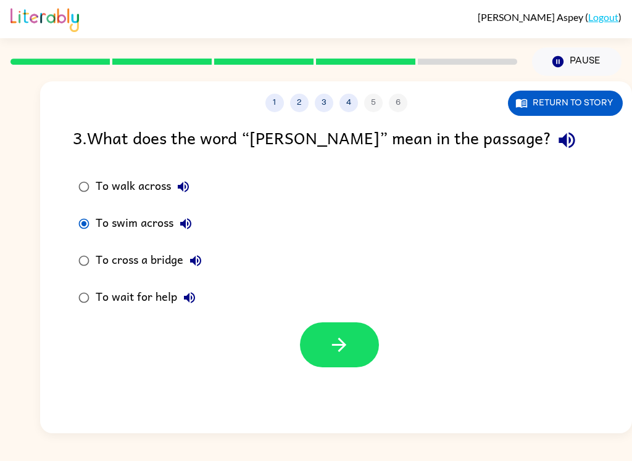
click at [98, 184] on div "To walk across" at bounding box center [146, 187] width 100 height 25
click at [374, 115] on div "1 2 3 4 5 6 Return to story 3 . What does the word “wade” mean in the passage? …" at bounding box center [336, 257] width 592 height 352
click at [373, 109] on div "1 2 3 4 5 6" at bounding box center [336, 103] width 592 height 19
click at [338, 335] on icon "button" at bounding box center [339, 345] width 22 height 22
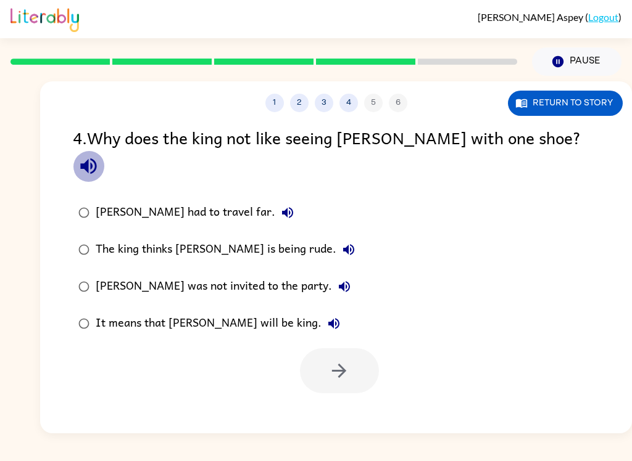
click at [96, 159] on icon "button" at bounding box center [88, 167] width 16 height 16
click at [280, 205] on icon "button" at bounding box center [287, 212] width 15 height 15
click at [341, 242] on icon "button" at bounding box center [348, 249] width 15 height 15
click at [339, 281] on icon "button" at bounding box center [344, 286] width 11 height 11
click at [328, 318] on icon "button" at bounding box center [333, 323] width 11 height 11
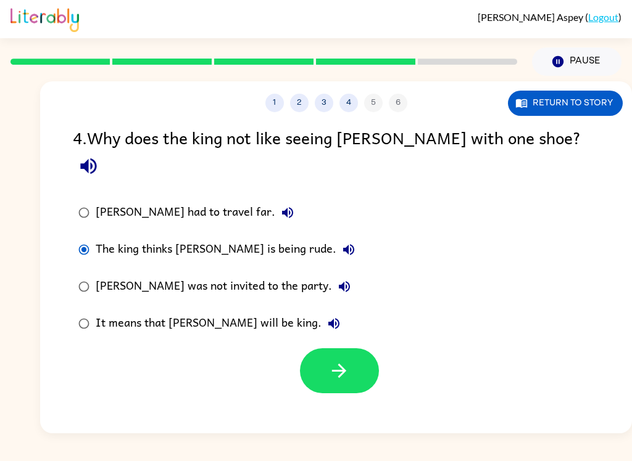
click at [337, 360] on icon "button" at bounding box center [339, 371] width 22 height 22
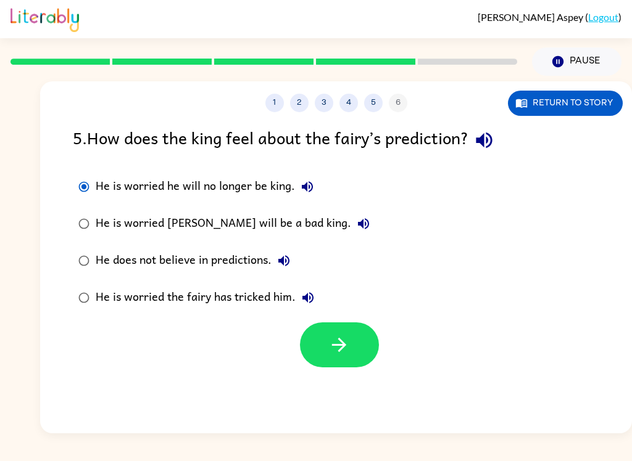
click at [310, 187] on icon "button" at bounding box center [307, 186] width 11 height 11
click at [495, 136] on icon "button" at bounding box center [484, 141] width 22 height 22
click at [490, 165] on div "5 . How does the king feel about the fairy’s prediction? He is worried he will …" at bounding box center [336, 246] width 592 height 243
click at [489, 165] on div "5 . How does the king feel about the fairy’s prediction? He is worried he will …" at bounding box center [336, 246] width 592 height 243
click at [500, 135] on button "button" at bounding box center [483, 140] width 31 height 31
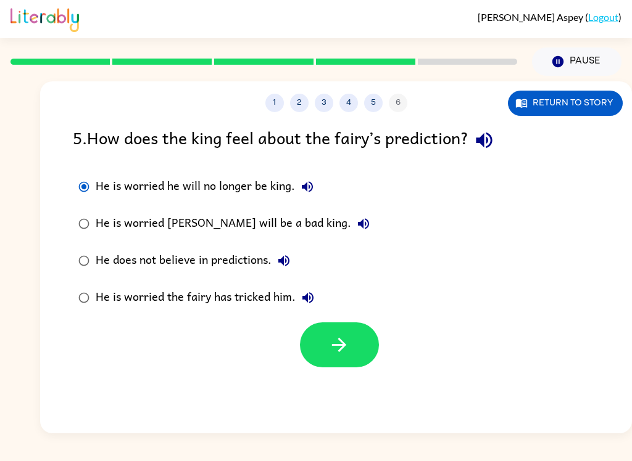
click at [508, 141] on div "5 . How does the king feel about the fairy’s prediction?" at bounding box center [336, 140] width 526 height 31
click at [489, 148] on icon "button" at bounding box center [484, 141] width 22 height 22
click at [494, 154] on button "button" at bounding box center [483, 140] width 31 height 31
click at [481, 135] on icon "button" at bounding box center [484, 141] width 22 height 22
click at [304, 189] on icon "button" at bounding box center [307, 186] width 11 height 11
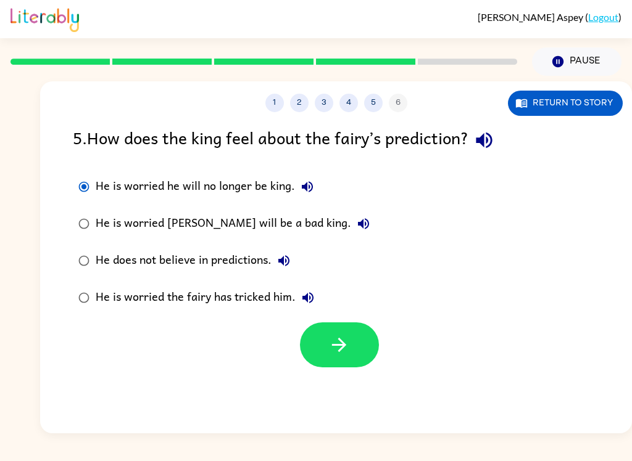
click at [356, 231] on icon "button" at bounding box center [363, 224] width 15 height 15
click at [358, 223] on icon "button" at bounding box center [363, 223] width 11 height 11
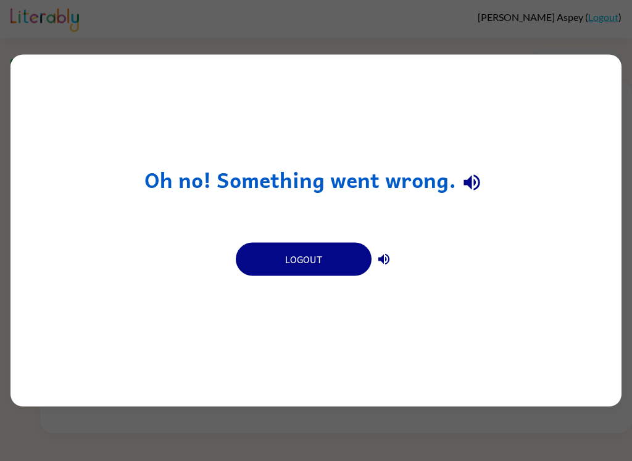
click at [482, 177] on button "button" at bounding box center [471, 182] width 31 height 31
click at [382, 258] on icon "button" at bounding box center [383, 259] width 11 height 11
click at [341, 260] on button "Logout" at bounding box center [304, 259] width 136 height 33
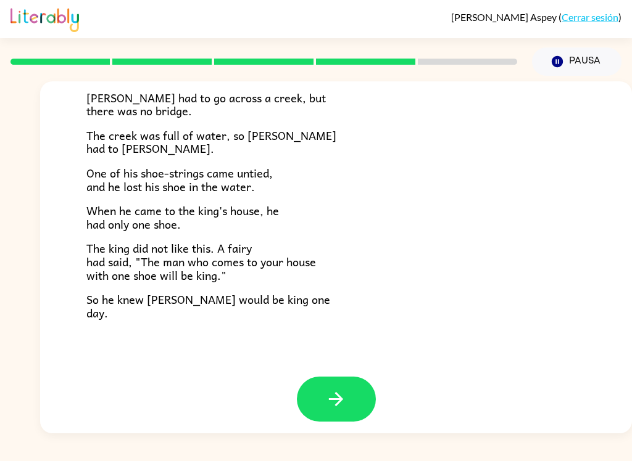
scroll to position [204, 0]
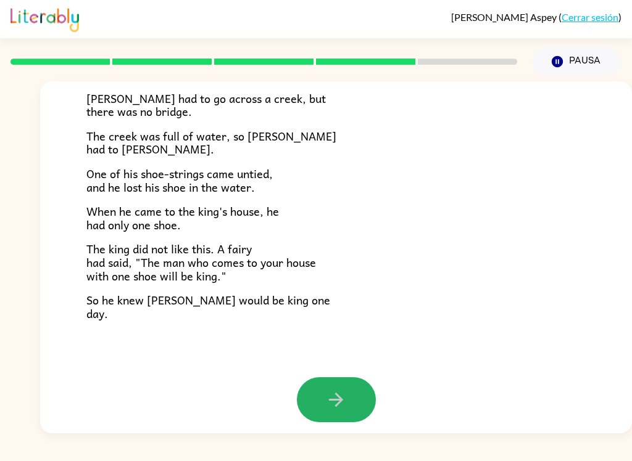
click at [339, 389] on icon "button" at bounding box center [336, 400] width 22 height 22
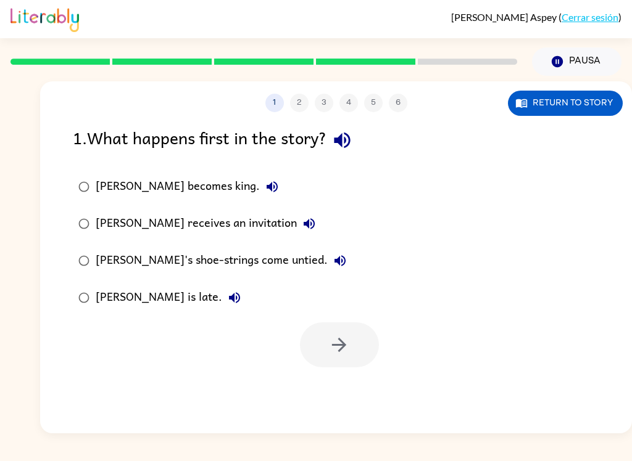
click at [340, 121] on div "1 2 3 4 5 6 Return to story 1 . What happens first in the story? [PERSON_NAME] …" at bounding box center [336, 257] width 592 height 352
click at [358, 148] on button "button" at bounding box center [341, 140] width 31 height 31
click at [302, 223] on icon "button" at bounding box center [309, 224] width 15 height 15
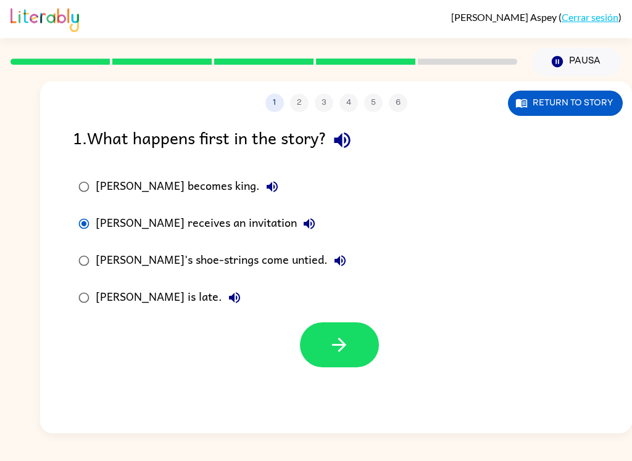
click at [334, 350] on icon "button" at bounding box center [339, 345] width 22 height 22
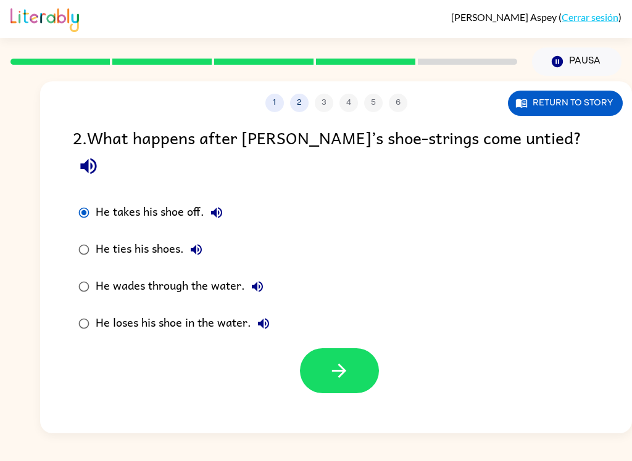
click at [365, 349] on button "button" at bounding box center [339, 371] width 79 height 45
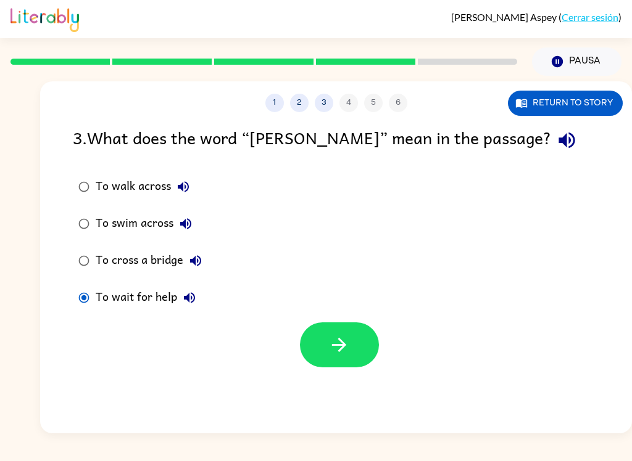
click at [324, 336] on button "button" at bounding box center [339, 345] width 79 height 45
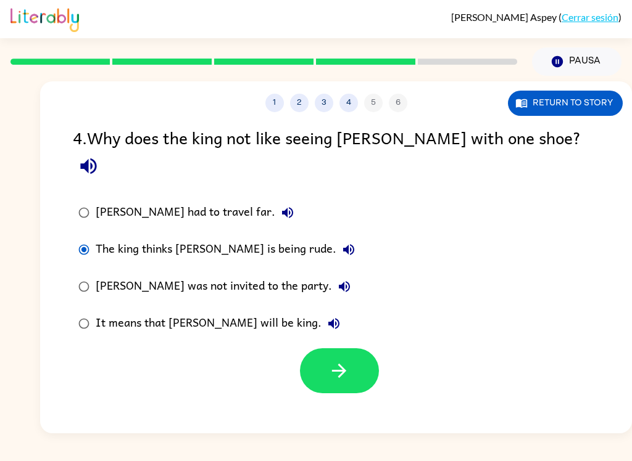
click at [341, 360] on icon "button" at bounding box center [339, 371] width 22 height 22
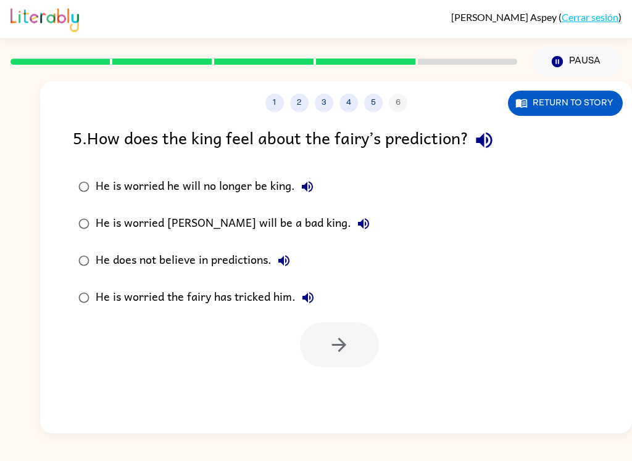
click at [492, 150] on icon "button" at bounding box center [484, 141] width 22 height 22
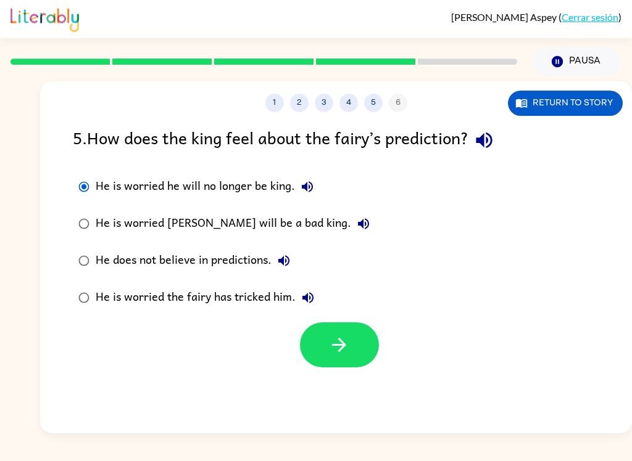
click at [361, 358] on button "button" at bounding box center [339, 345] width 79 height 45
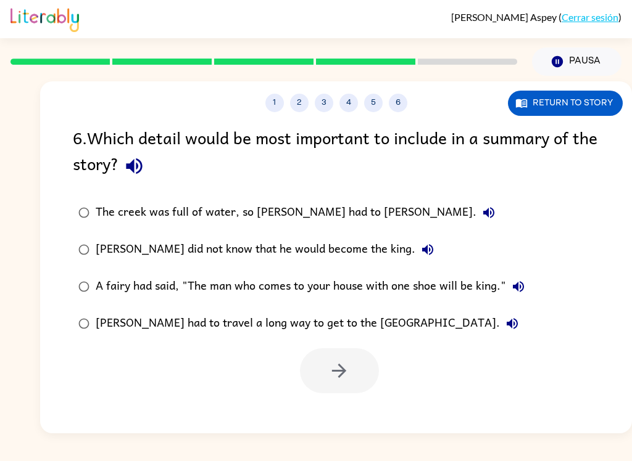
click at [149, 171] on button "button" at bounding box center [133, 166] width 31 height 31
click at [476, 223] on button "The creek was full of water, so [PERSON_NAME] had to [PERSON_NAME]." at bounding box center [488, 212] width 25 height 25
click at [481, 210] on icon "button" at bounding box center [488, 212] width 15 height 15
click at [483, 216] on icon "button" at bounding box center [488, 212] width 11 height 11
click at [357, 261] on div "[PERSON_NAME] did not know that he would become the king." at bounding box center [268, 250] width 344 height 25
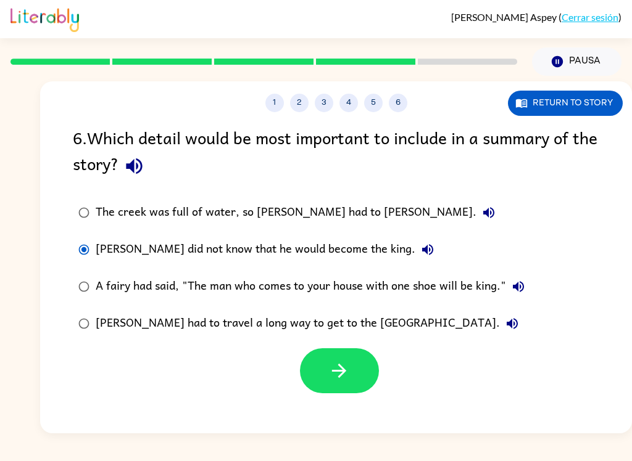
click at [422, 255] on icon "button" at bounding box center [427, 249] width 11 height 11
click at [529, 295] on button "A fairy had said, "The man who comes to your house with one shoe will be king."" at bounding box center [518, 287] width 25 height 25
click at [527, 283] on button "A fairy had said, "The man who comes to your house with one shoe will be king."" at bounding box center [518, 287] width 25 height 25
click at [519, 293] on icon "button" at bounding box center [518, 286] width 15 height 15
click at [331, 385] on button "button" at bounding box center [339, 371] width 79 height 45
